Goal: Task Accomplishment & Management: Use online tool/utility

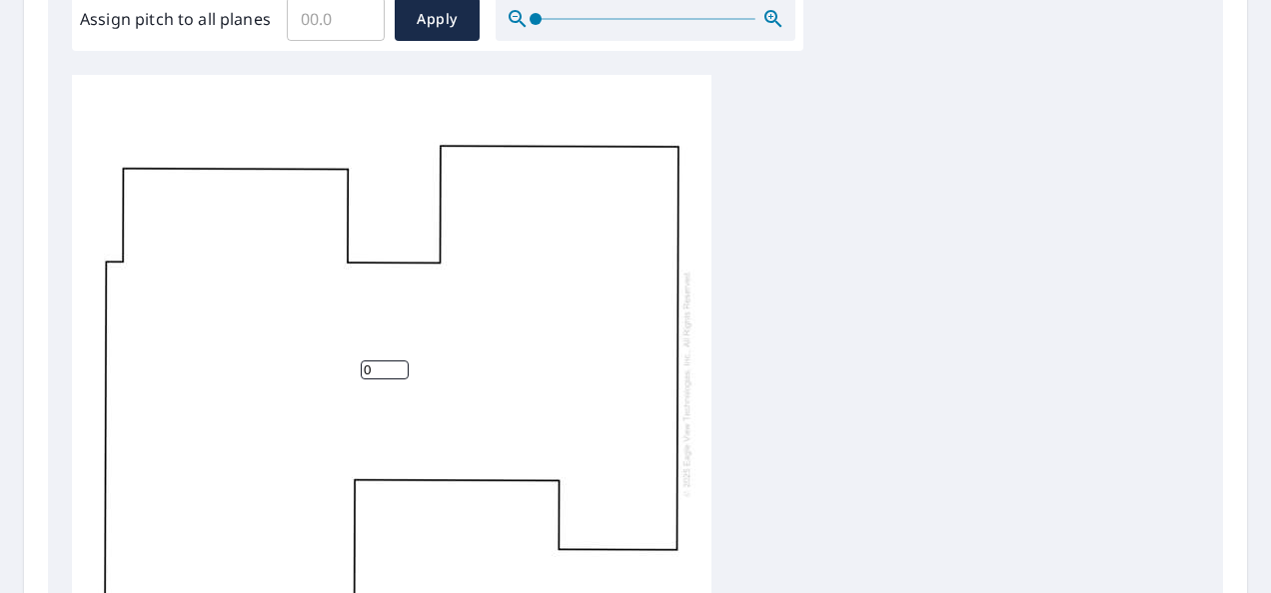
scroll to position [499, 0]
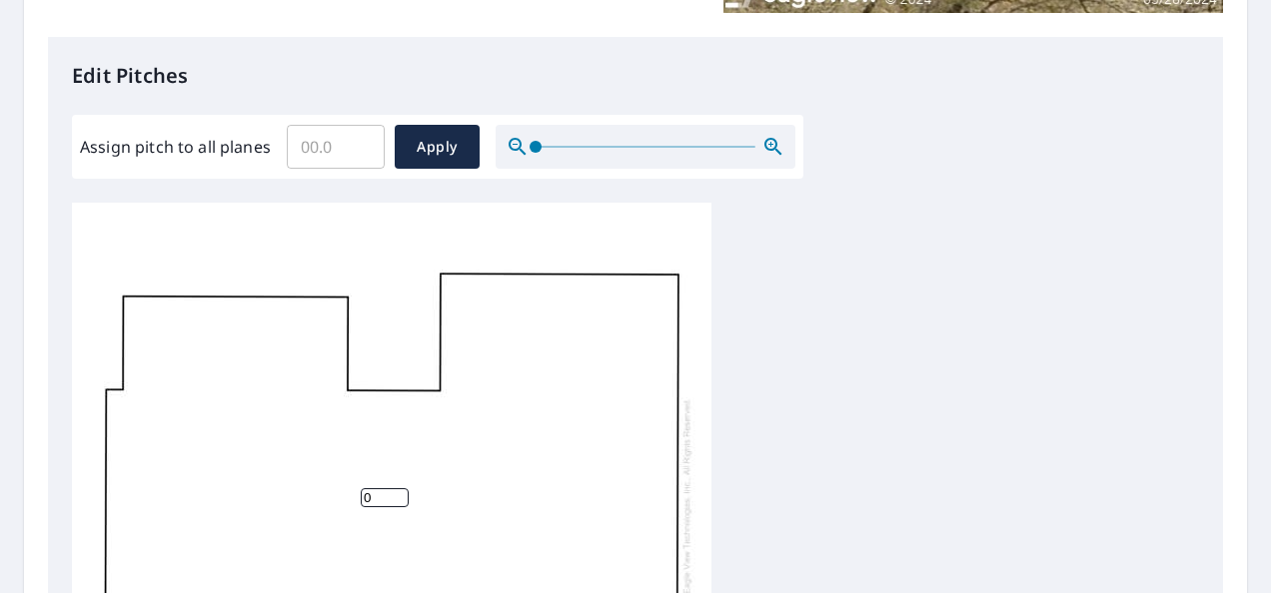
click at [350, 151] on input "Assign pitch to all planes" at bounding box center [336, 147] width 98 height 56
type input "0"
click at [428, 145] on span "Apply" at bounding box center [437, 147] width 53 height 25
click at [454, 148] on span "Apply" at bounding box center [437, 147] width 53 height 25
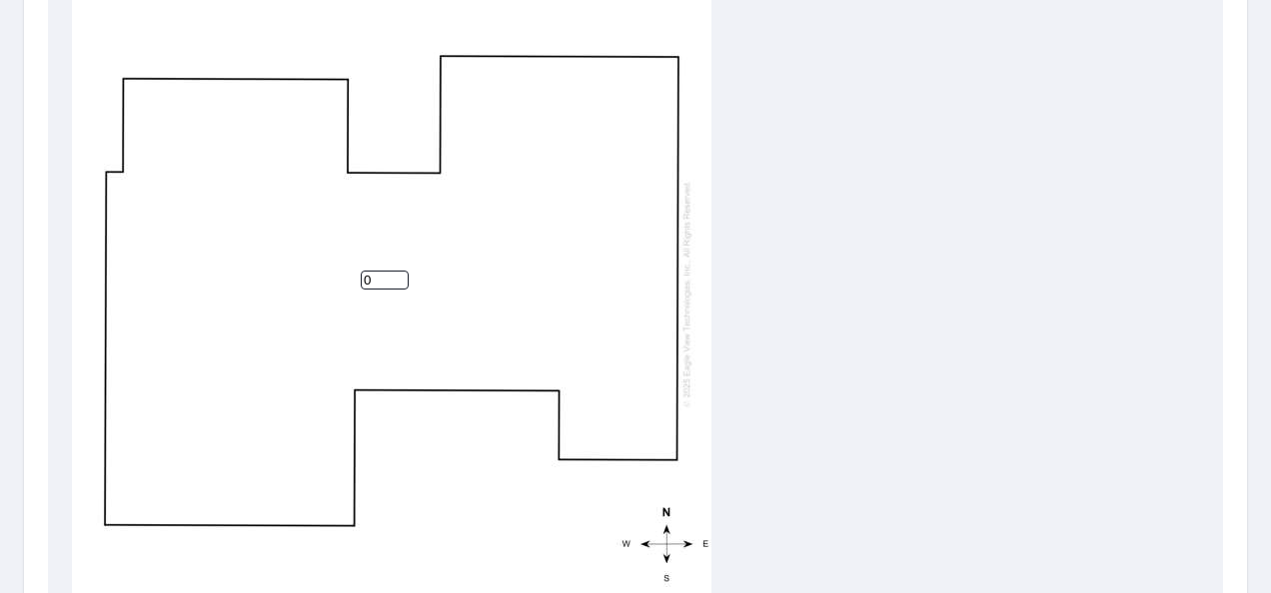
scroll to position [987, 0]
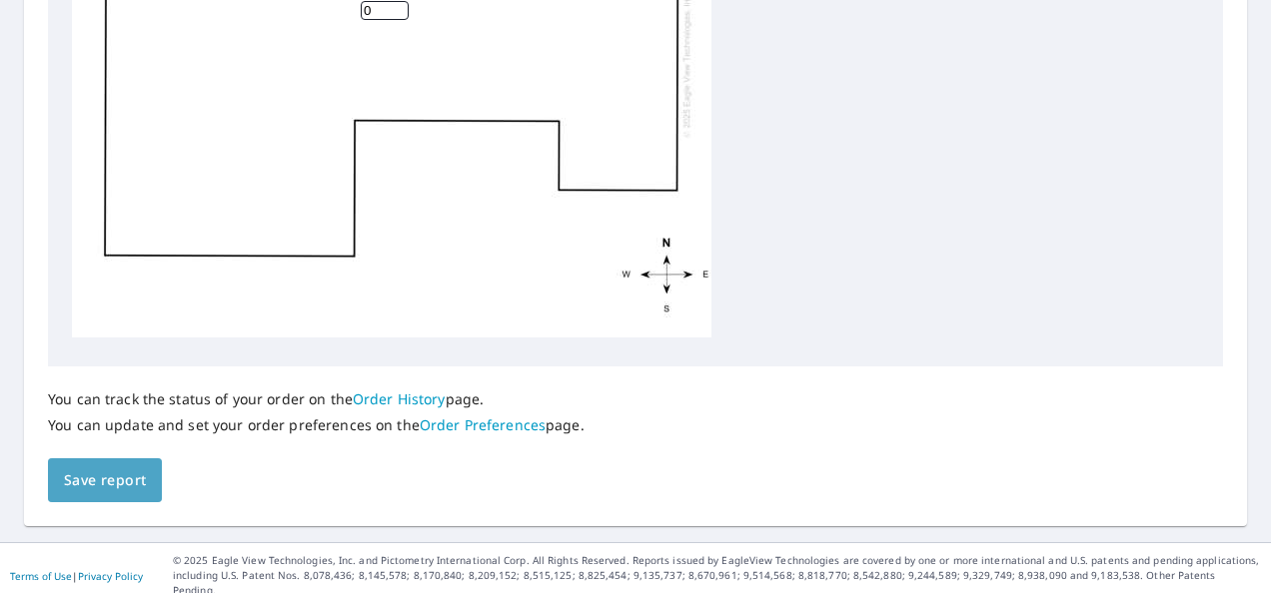
click at [114, 487] on span "Save report" at bounding box center [105, 481] width 82 height 25
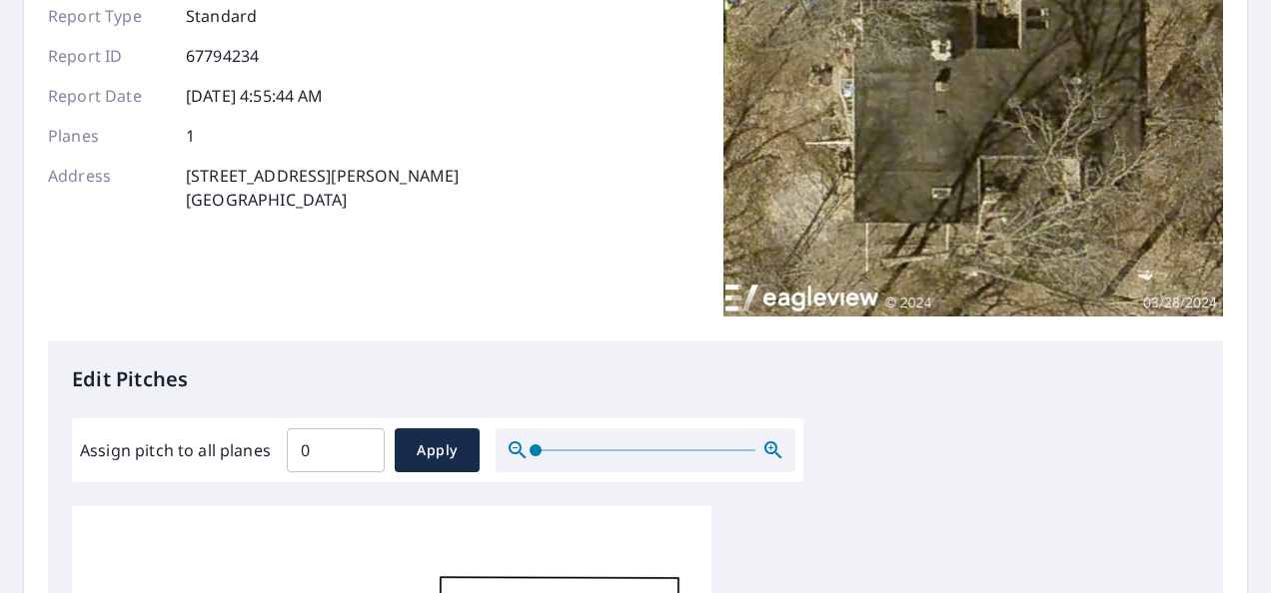
scroll to position [0, 0]
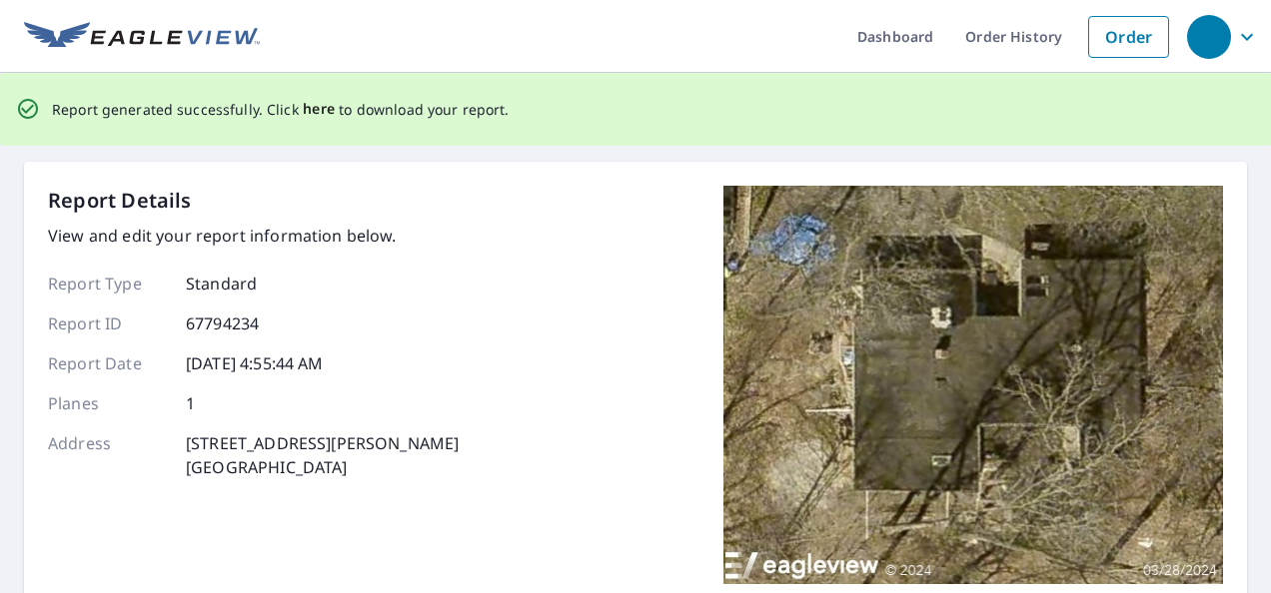
click at [319, 107] on span "here" at bounding box center [319, 109] width 33 height 25
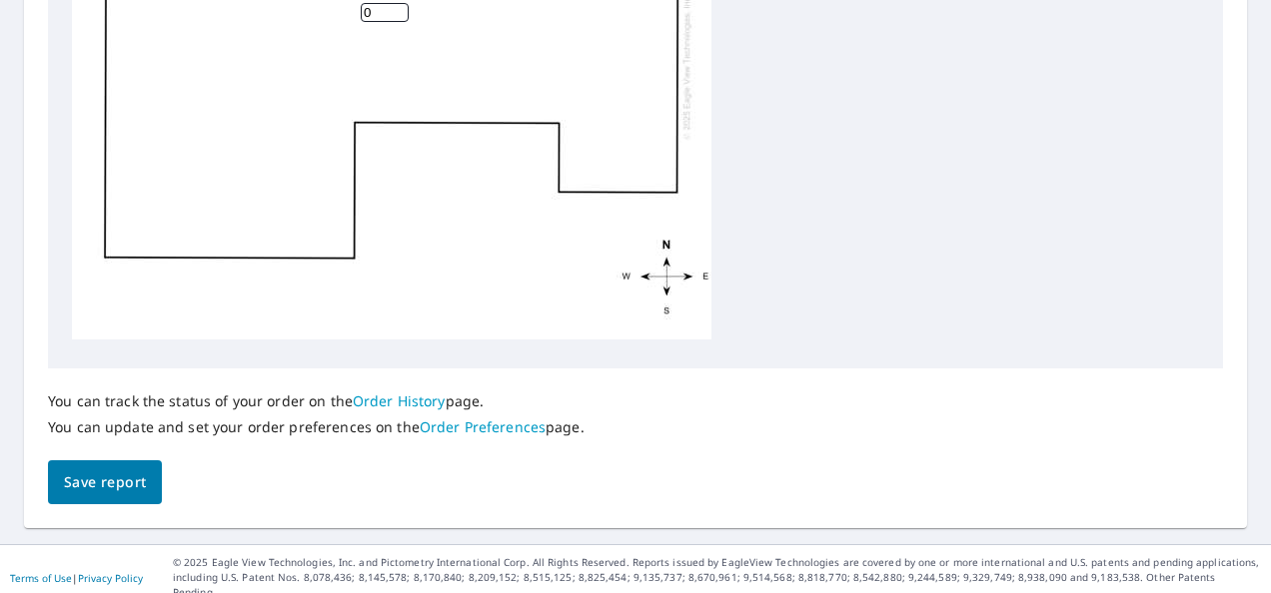
scroll to position [987, 0]
